Goal: Task Accomplishment & Management: Manage account settings

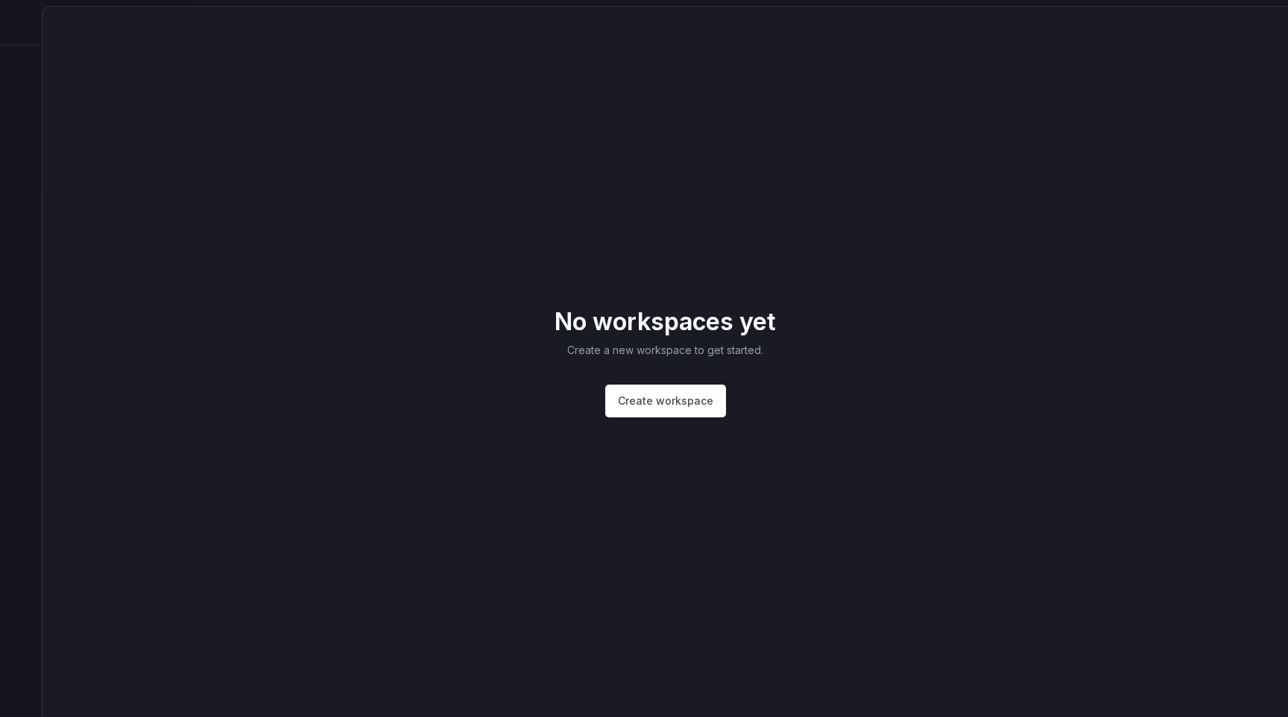
click at [32, 89] on div at bounding box center [21, 361] width 42 height 711
click at [494, 192] on div "No workspaces yet Create a new workspace to get started. Create workspace" at bounding box center [665, 362] width 1246 height 710
click at [687, 403] on span "Create workspace" at bounding box center [665, 401] width 95 height 15
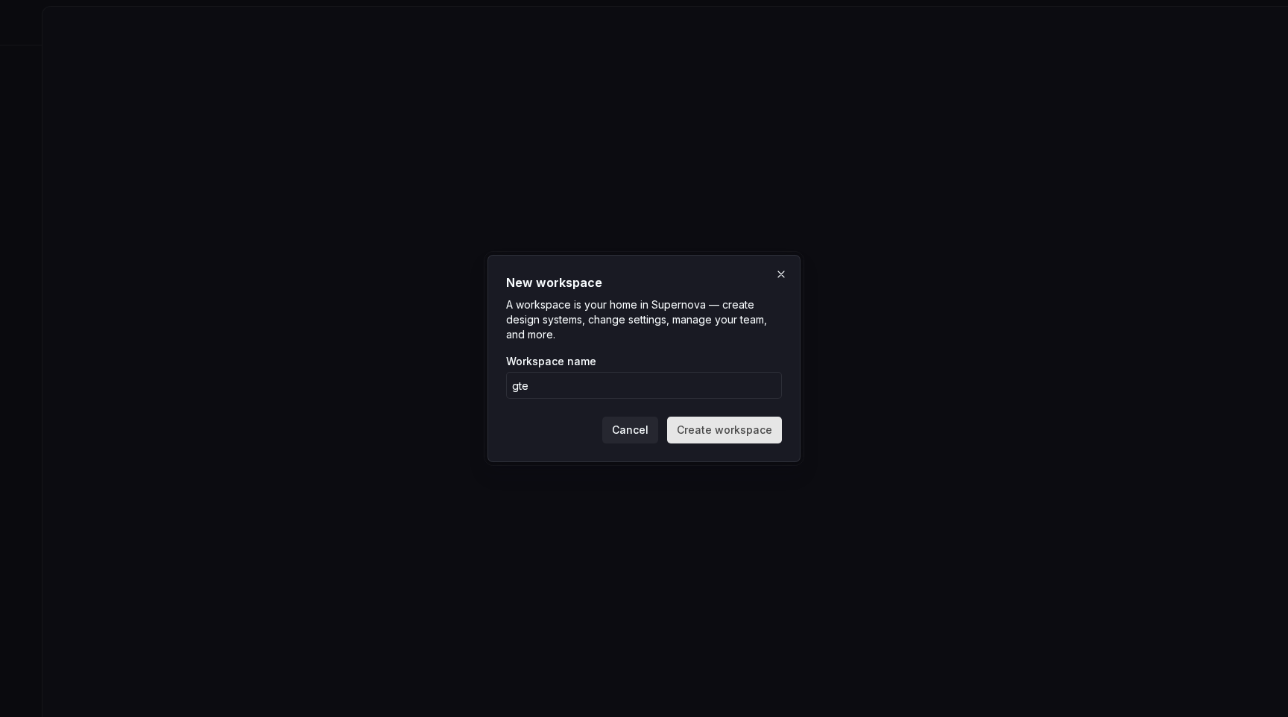
type input "gte"
click at [687, 432] on span "Create workspace" at bounding box center [724, 430] width 95 height 15
